Goal: Information Seeking & Learning: Learn about a topic

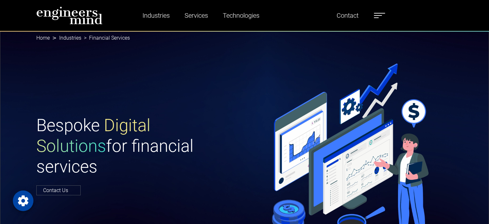
select select "*****"
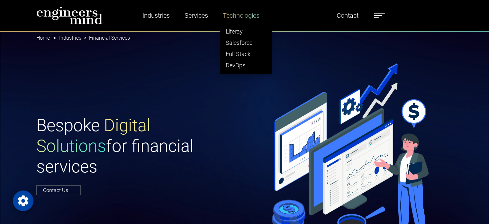
click at [243, 11] on link "Technologies" at bounding box center [241, 15] width 42 height 15
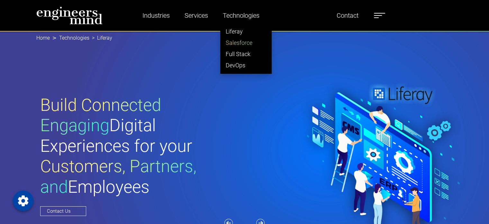
click at [248, 43] on link "Salesforce" at bounding box center [246, 42] width 51 height 11
